Goal: Transaction & Acquisition: Purchase product/service

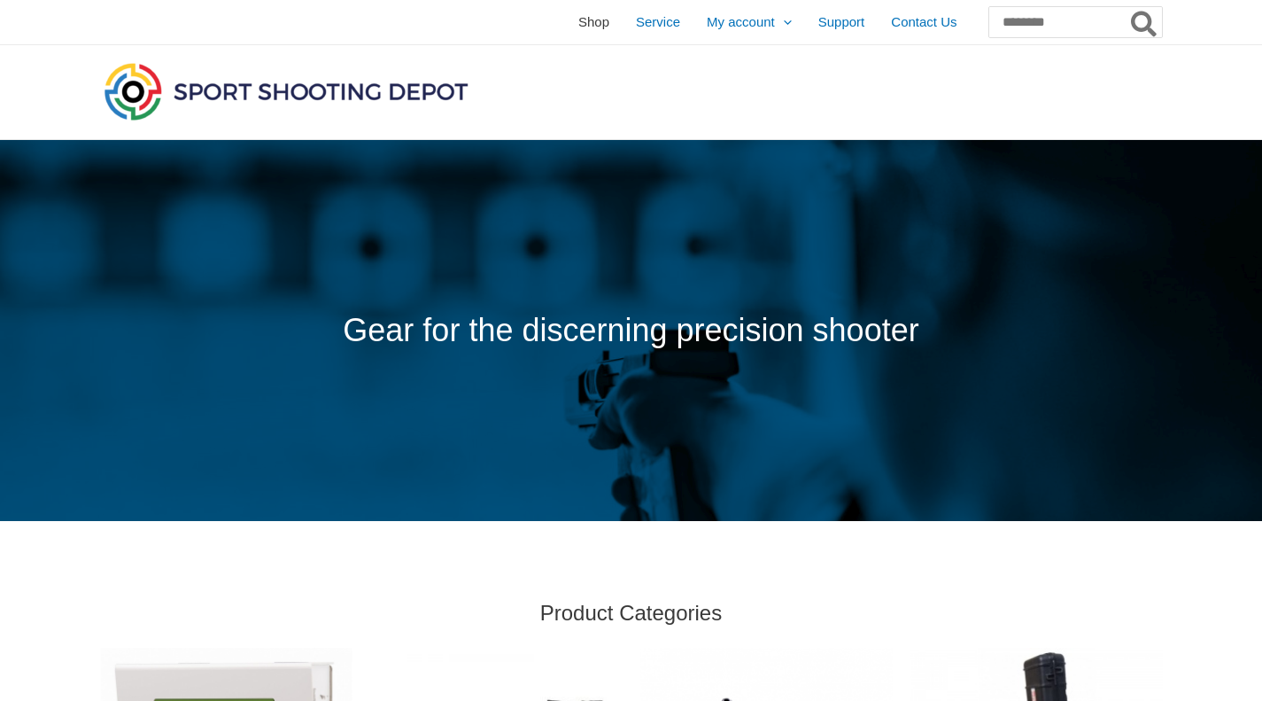
click at [578, 23] on span "Shop" at bounding box center [593, 22] width 31 height 44
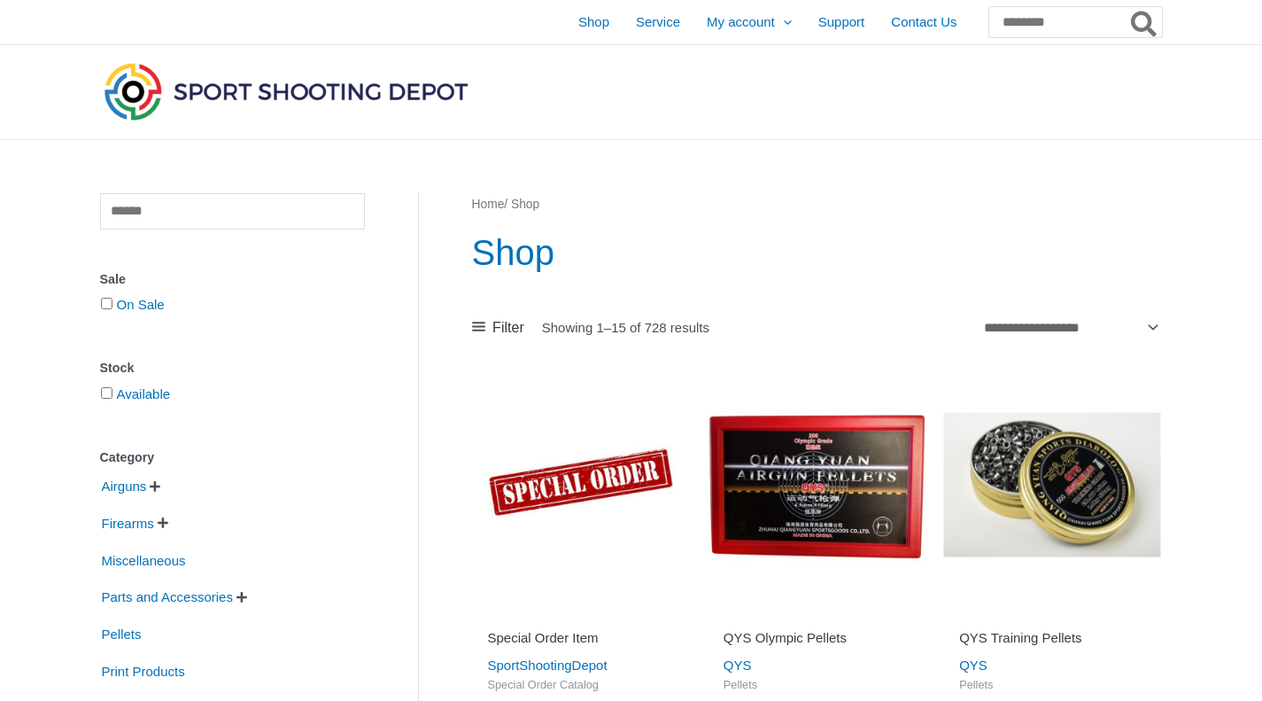
click at [144, 226] on input "text" at bounding box center [232, 211] width 265 height 36
drag, startPoint x: 238, startPoint y: 400, endPoint x: 216, endPoint y: 394, distance: 23.0
click at [216, 394] on form "Available" at bounding box center [232, 394] width 265 height 27
click at [143, 223] on input "text" at bounding box center [232, 211] width 265 height 36
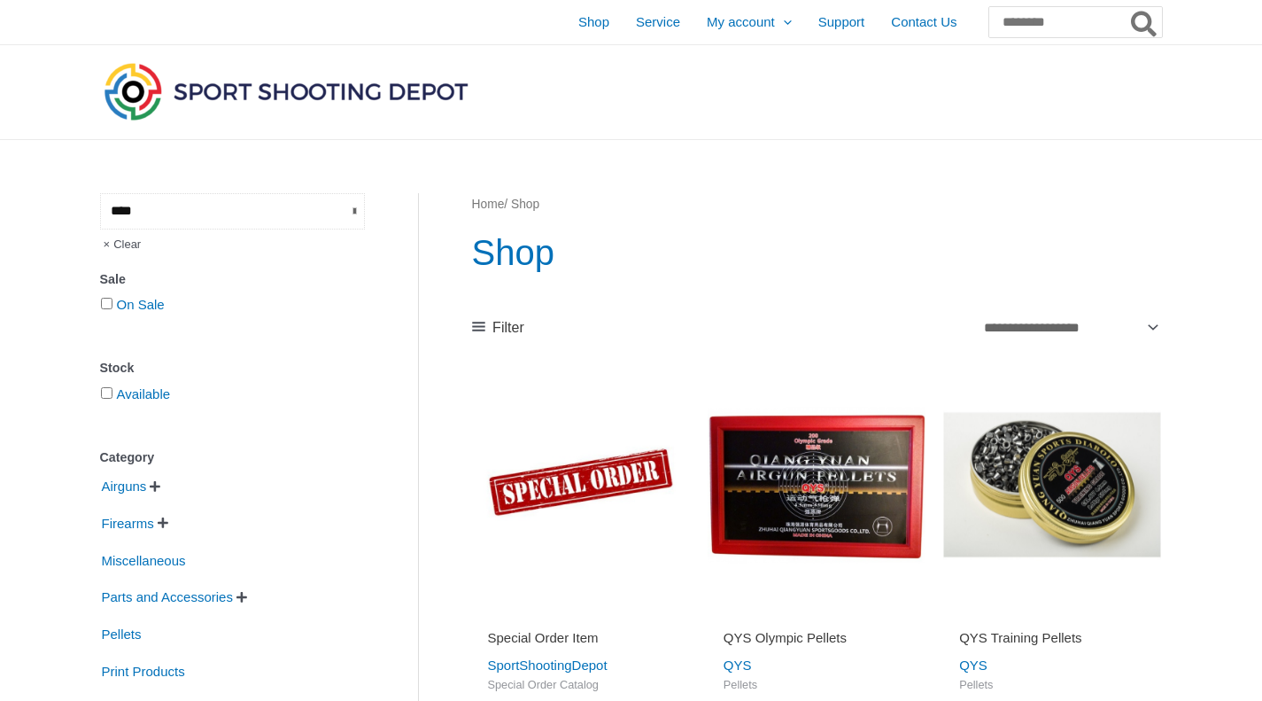
type input "****"
